Goal: Information Seeking & Learning: Learn about a topic

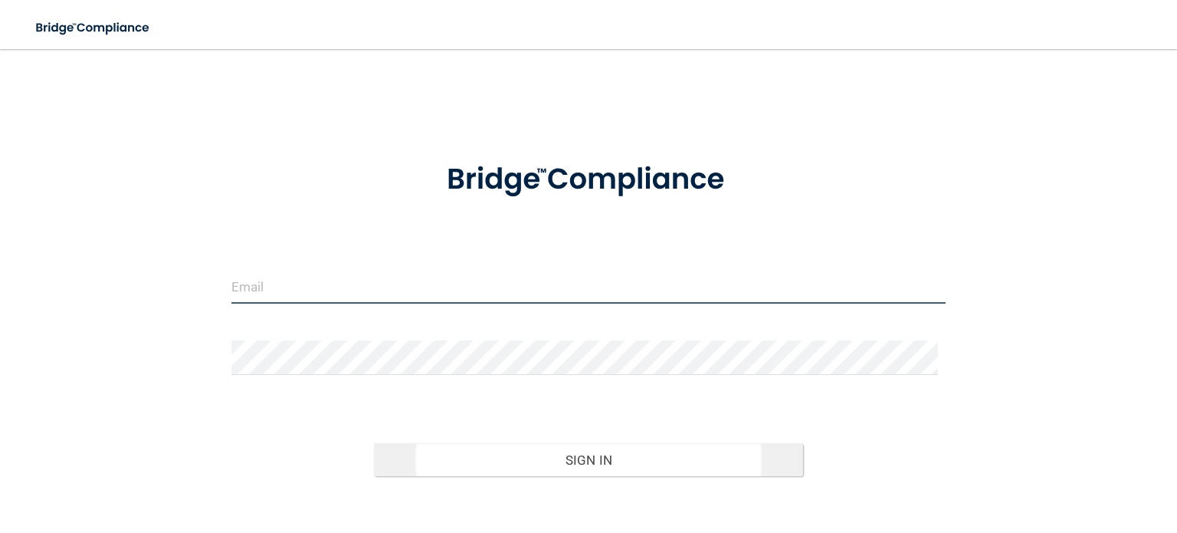
type input "[EMAIL_ADDRESS][DOMAIN_NAME]"
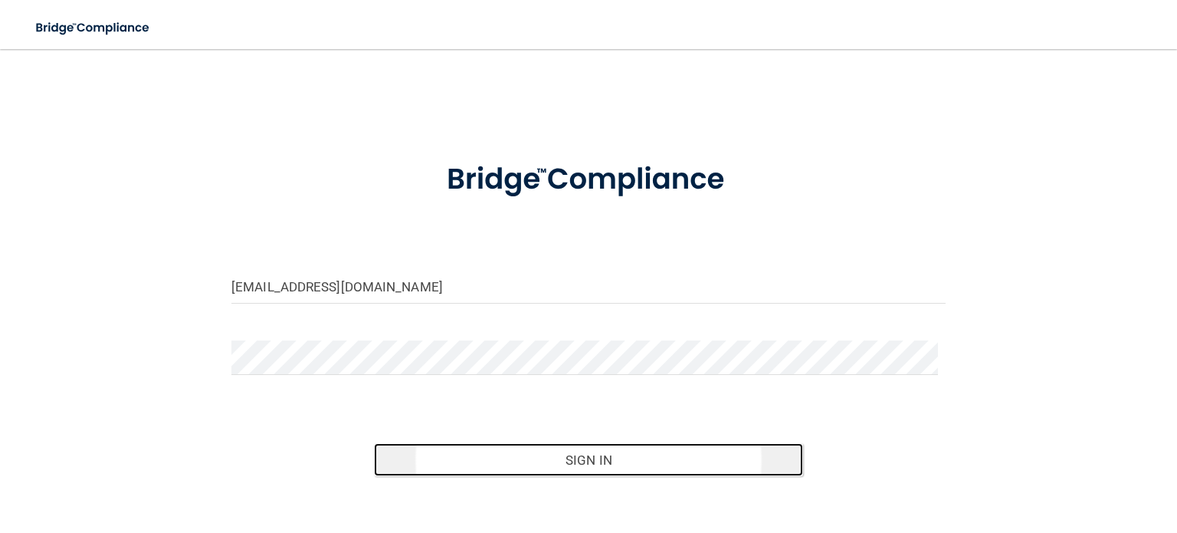
click at [477, 454] on button "Sign In" at bounding box center [588, 460] width 428 height 34
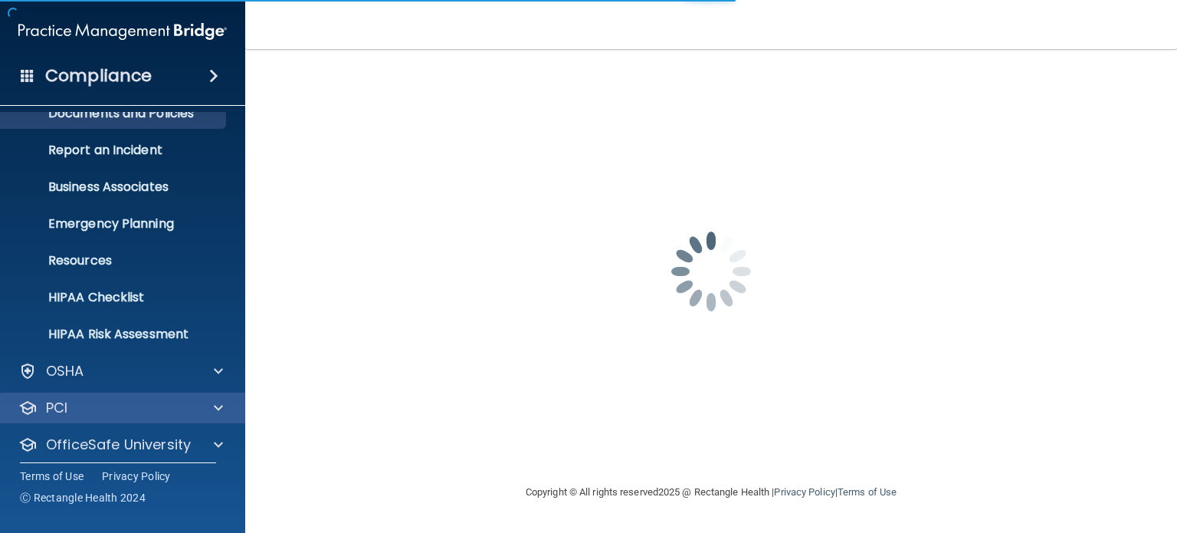
scroll to position [103, 0]
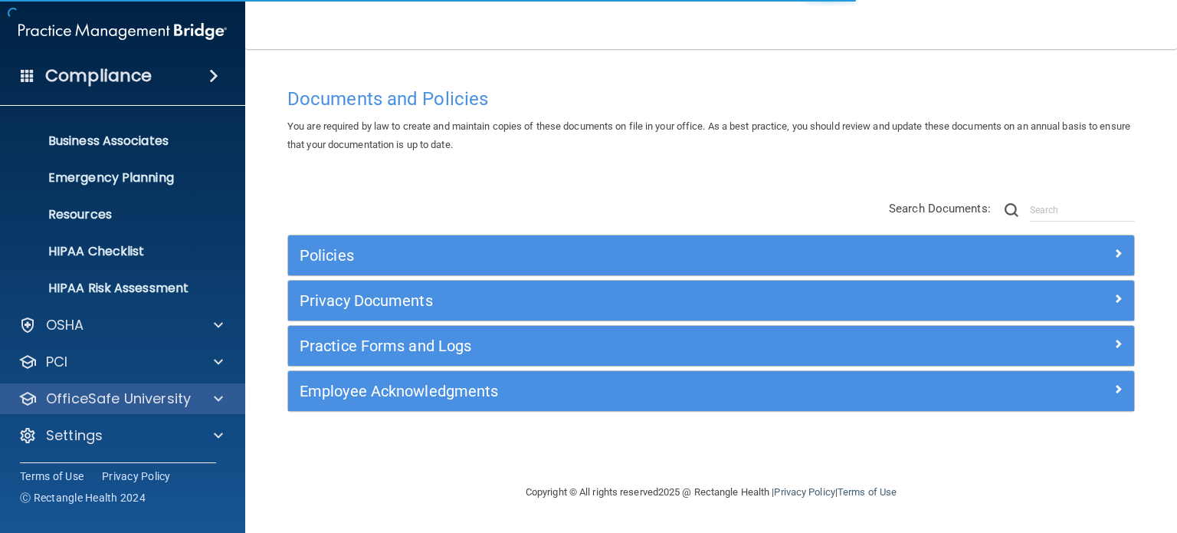
click at [104, 385] on div "OfficeSafe University" at bounding box center [123, 398] width 246 height 31
click at [186, 404] on p "OfficeSafe University" at bounding box center [118, 398] width 145 height 18
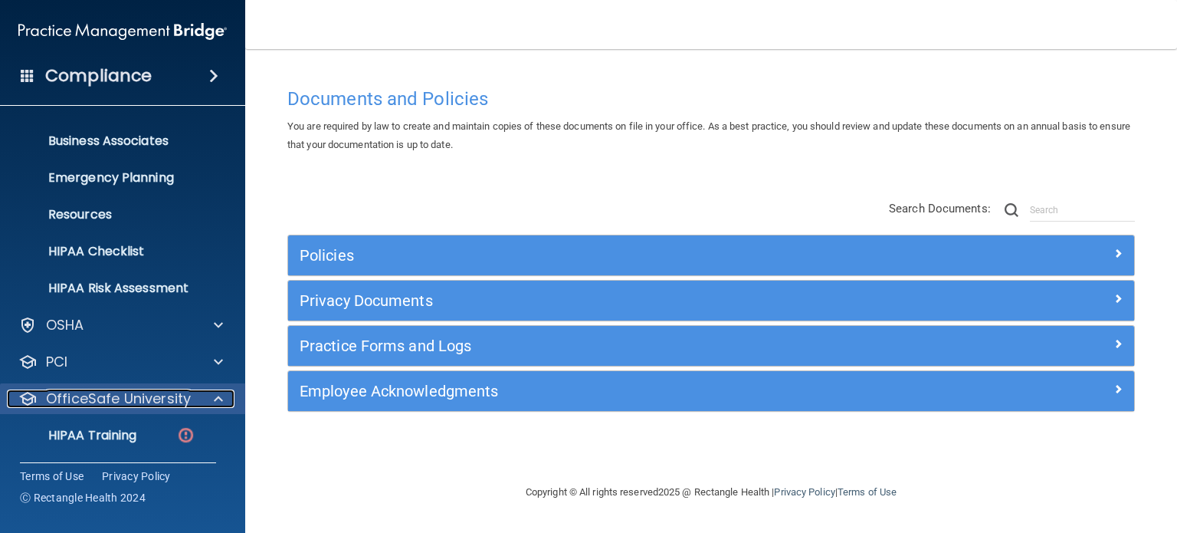
scroll to position [213, 0]
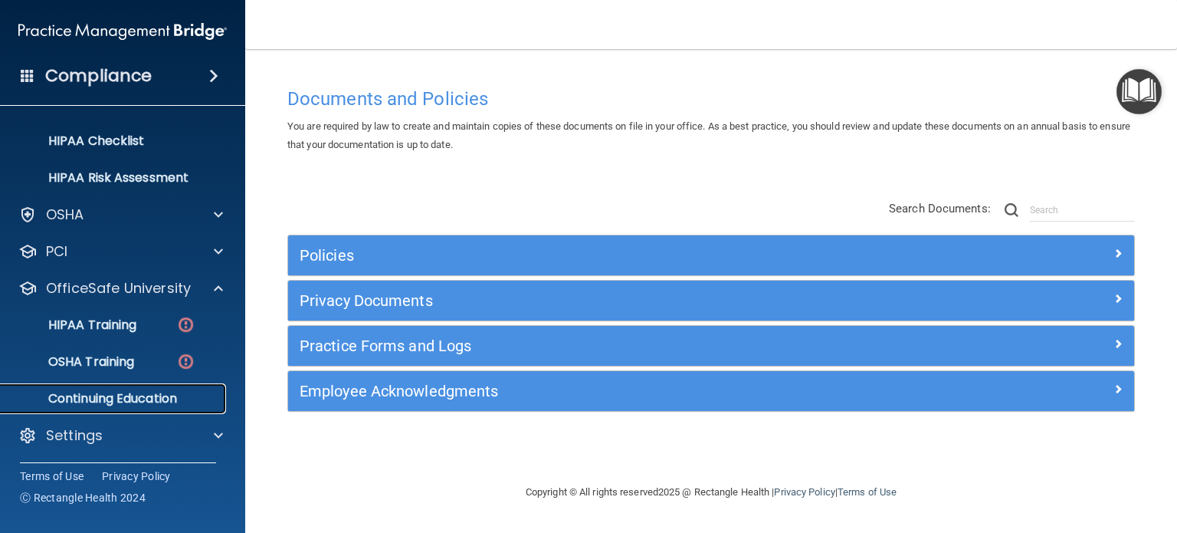
click at [149, 398] on p "Continuing Education" at bounding box center [114, 398] width 209 height 15
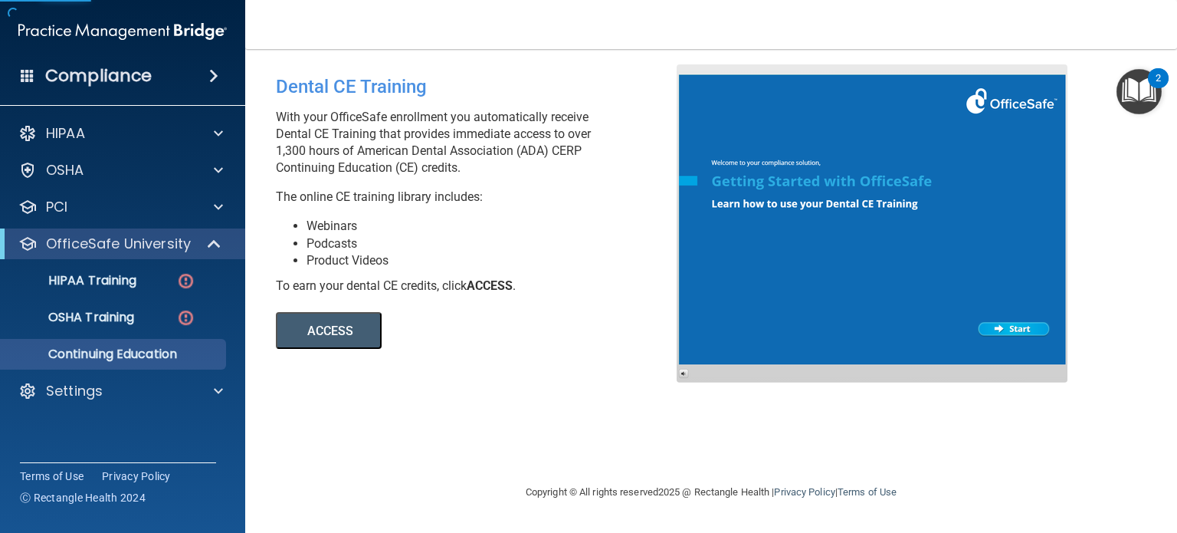
click at [365, 336] on button "ACCESS" at bounding box center [329, 330] width 106 height 37
